Goal: Information Seeking & Learning: Learn about a topic

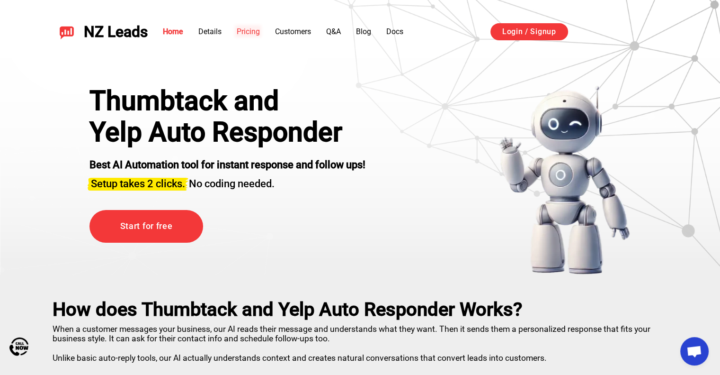
click at [244, 30] on link "Pricing" at bounding box center [248, 31] width 23 height 9
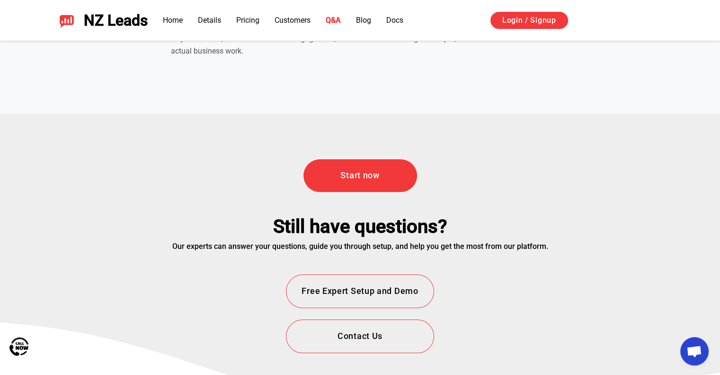
scroll to position [3315, 0]
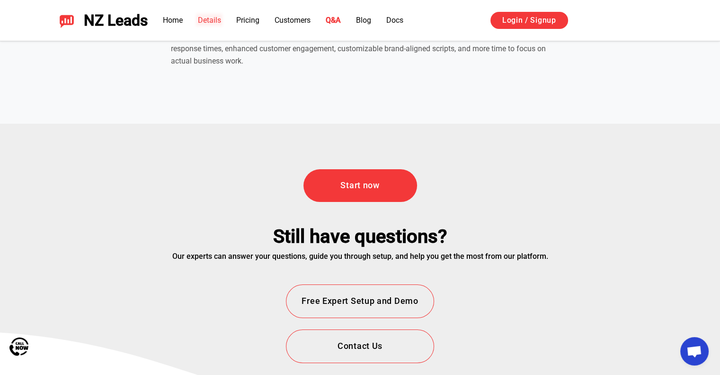
click at [204, 18] on link "Details" at bounding box center [209, 20] width 23 height 9
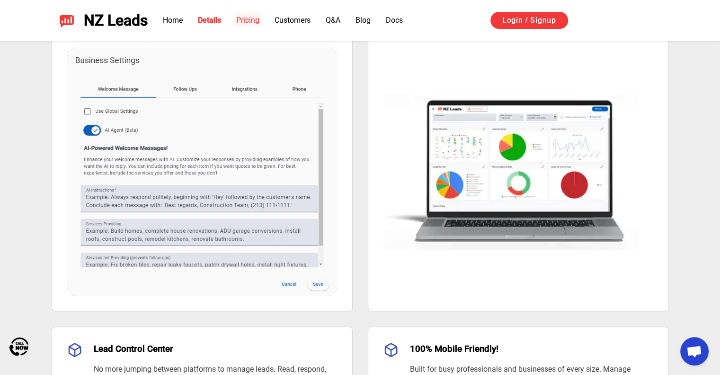
scroll to position [639, 0]
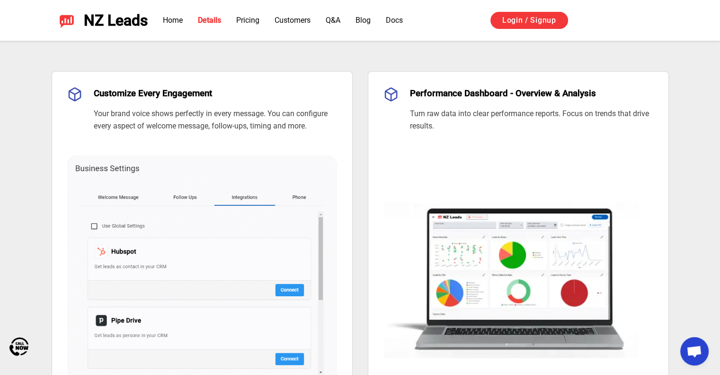
click at [233, 20] on ul "Home Details Pricing Customers Q&A Blog Docs" at bounding box center [283, 20] width 240 height 11
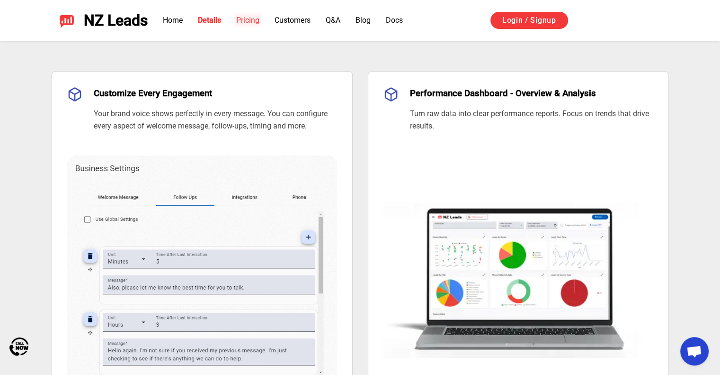
click at [245, 18] on link "Pricing" at bounding box center [247, 20] width 23 height 9
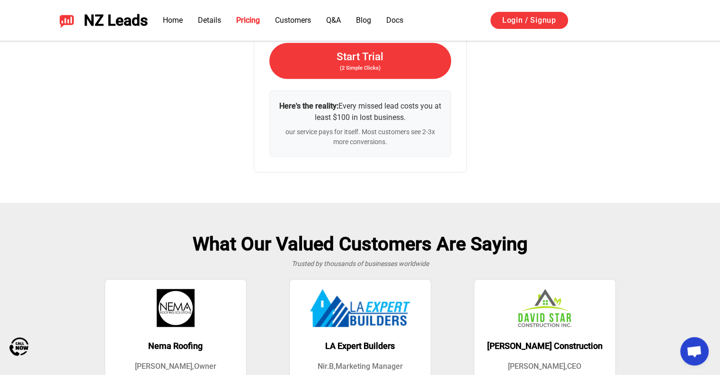
scroll to position [2084, 0]
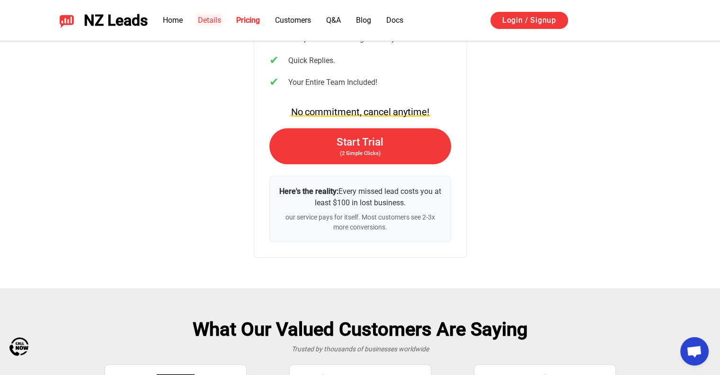
click at [201, 16] on link "Details" at bounding box center [209, 20] width 23 height 9
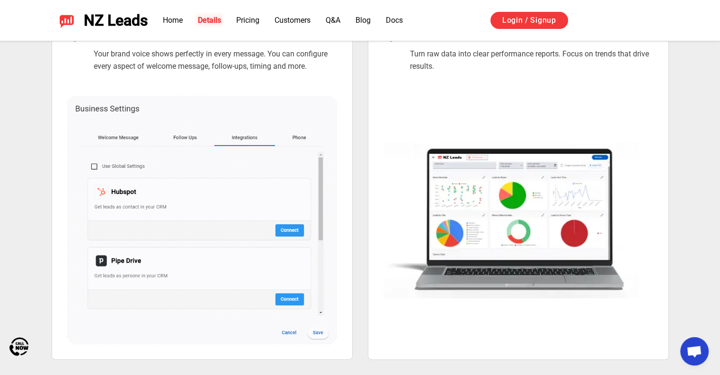
scroll to position [639, 0]
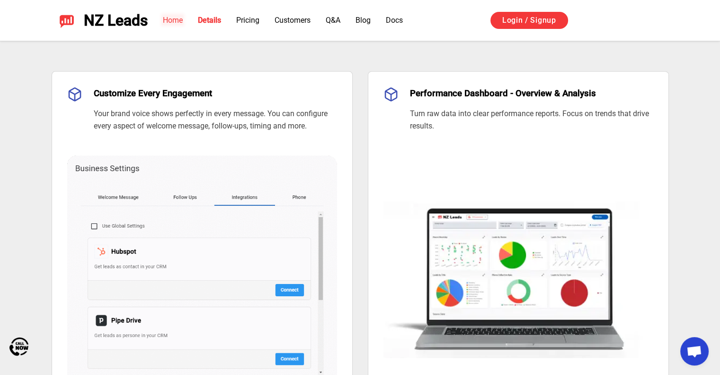
click at [165, 22] on link "Home" at bounding box center [173, 20] width 20 height 9
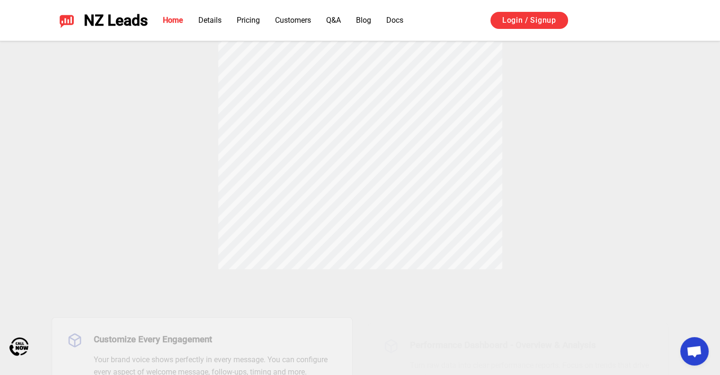
scroll to position [426, 0]
